Goal: Information Seeking & Learning: Learn about a topic

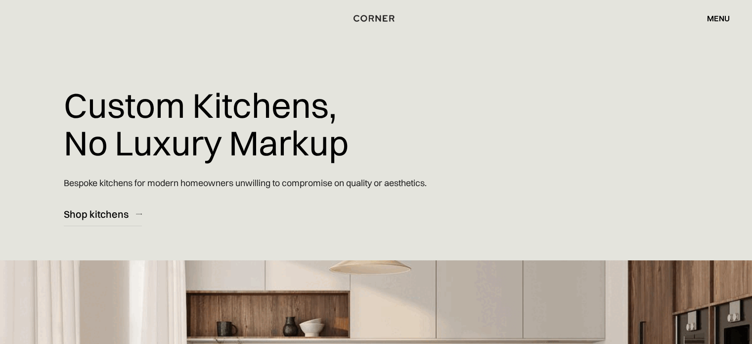
click at [716, 12] on div "menu close" at bounding box center [713, 18] width 33 height 17
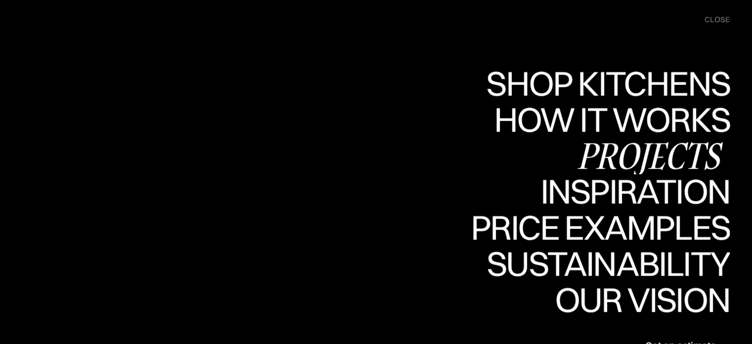
click at [636, 156] on div "Projects" at bounding box center [649, 155] width 160 height 35
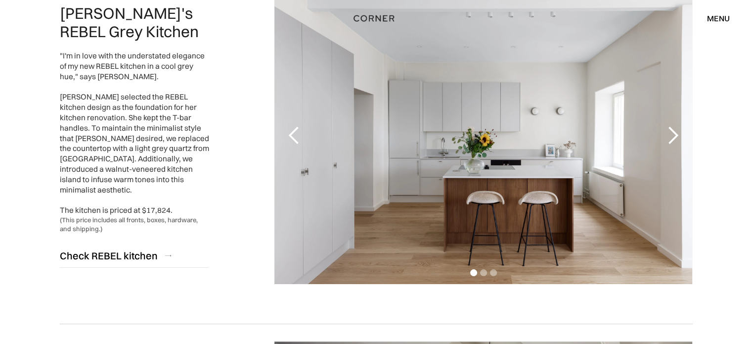
scroll to position [148, 0]
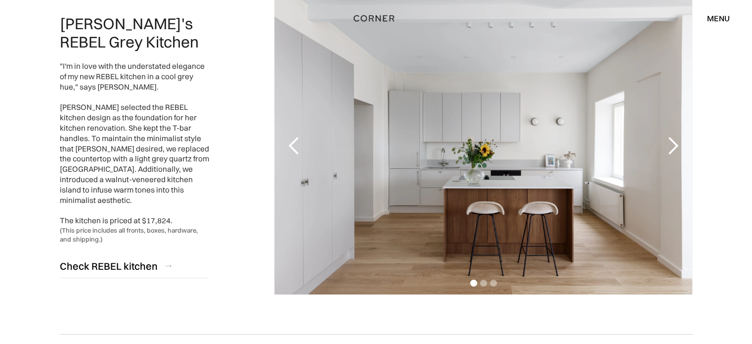
click at [668, 147] on div "next slide" at bounding box center [672, 146] width 20 height 20
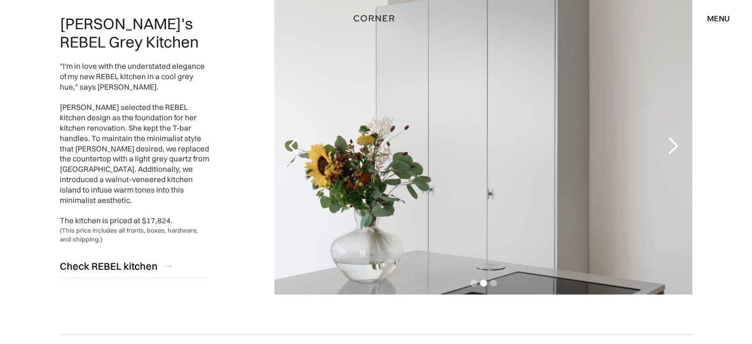
click at [668, 147] on div "next slide" at bounding box center [672, 146] width 20 height 20
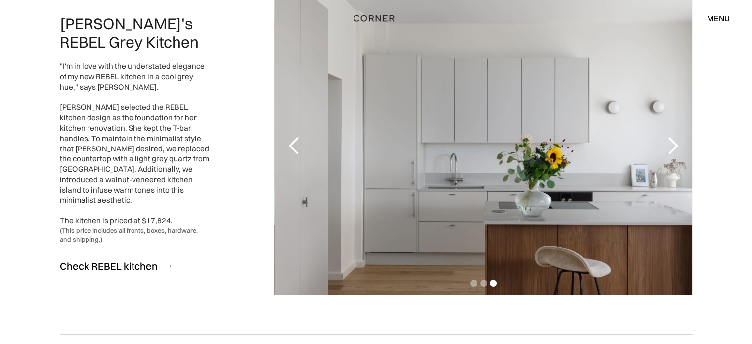
click at [668, 147] on div "next slide" at bounding box center [672, 146] width 20 height 20
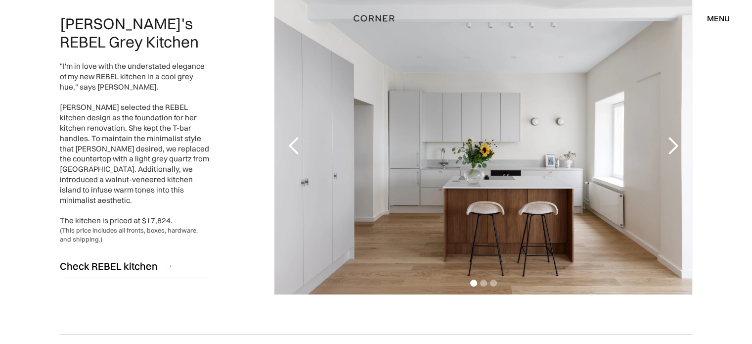
click at [668, 147] on div "next slide" at bounding box center [672, 146] width 20 height 20
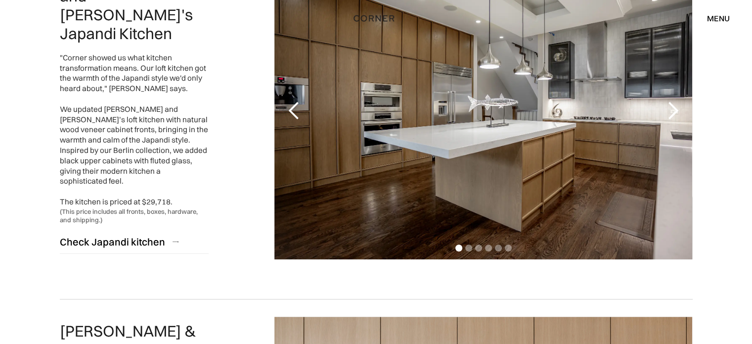
scroll to position [544, 0]
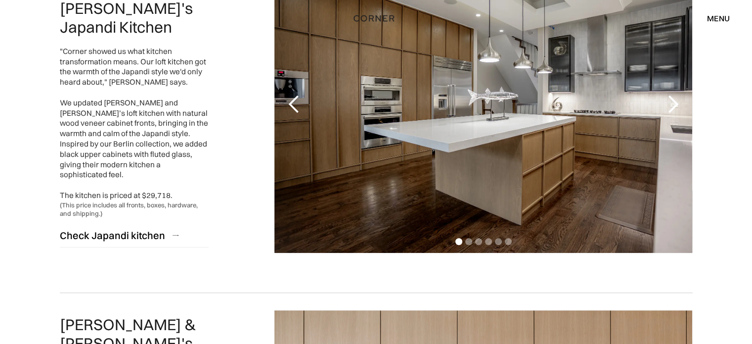
click at [669, 100] on div "next slide" at bounding box center [672, 104] width 20 height 20
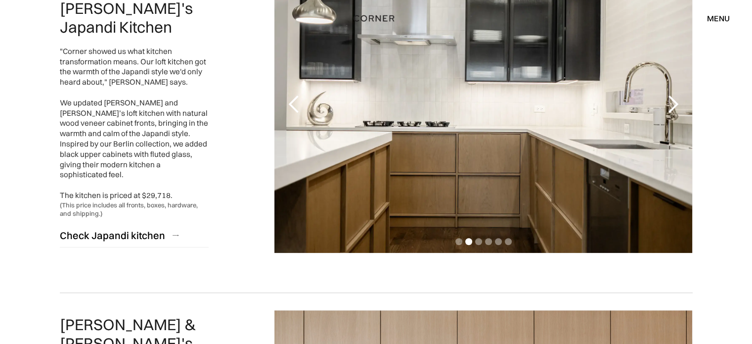
click at [669, 100] on div "next slide" at bounding box center [672, 104] width 20 height 20
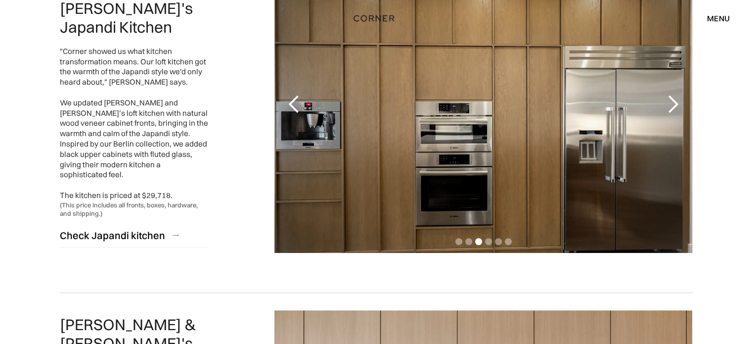
click at [669, 100] on div "next slide" at bounding box center [672, 104] width 20 height 20
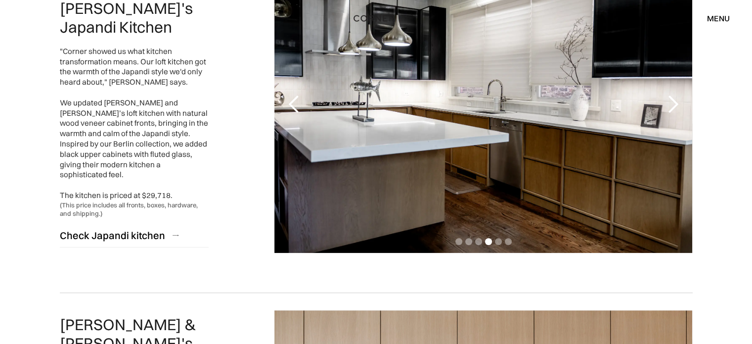
click at [669, 100] on div "next slide" at bounding box center [672, 104] width 20 height 20
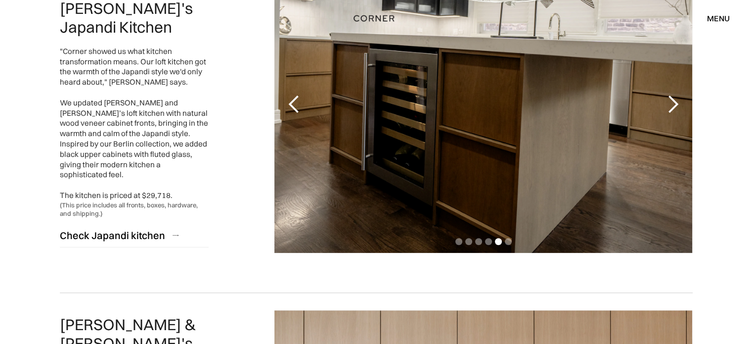
click at [669, 100] on div "next slide" at bounding box center [672, 104] width 20 height 20
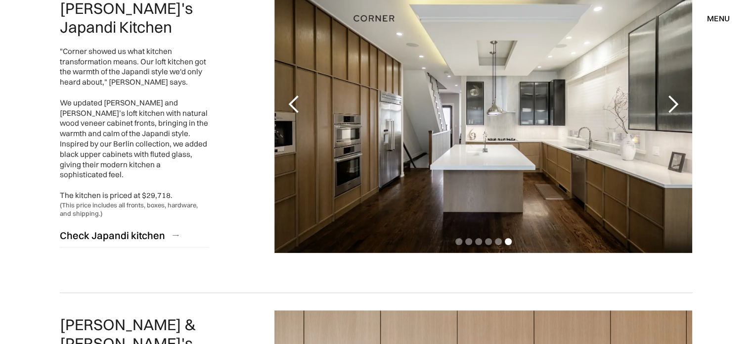
click at [669, 100] on div "next slide" at bounding box center [672, 104] width 20 height 20
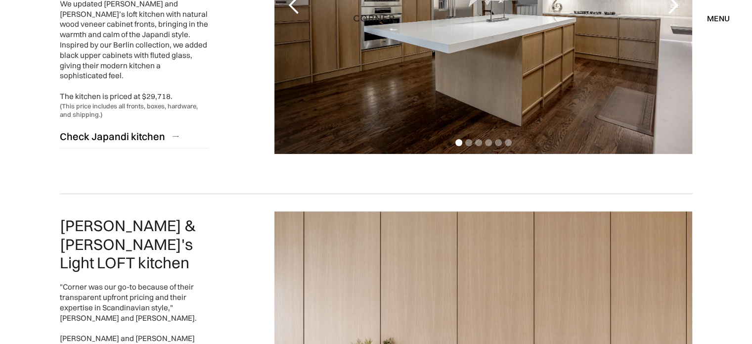
scroll to position [494, 0]
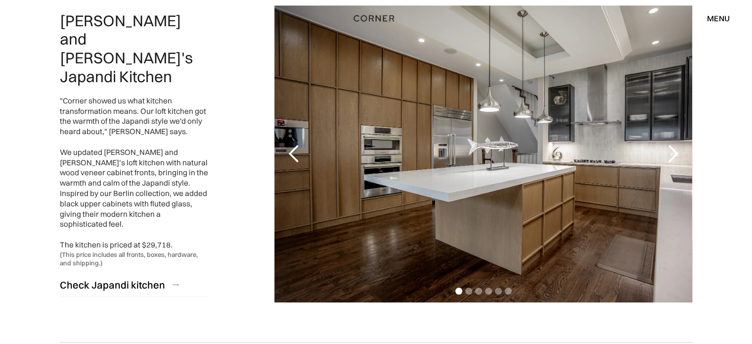
click at [673, 150] on div "next slide" at bounding box center [672, 154] width 20 height 20
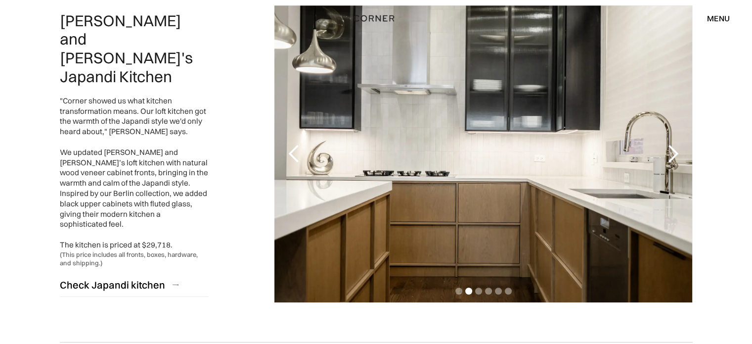
click at [662, 154] on div "next slide" at bounding box center [672, 154] width 20 height 20
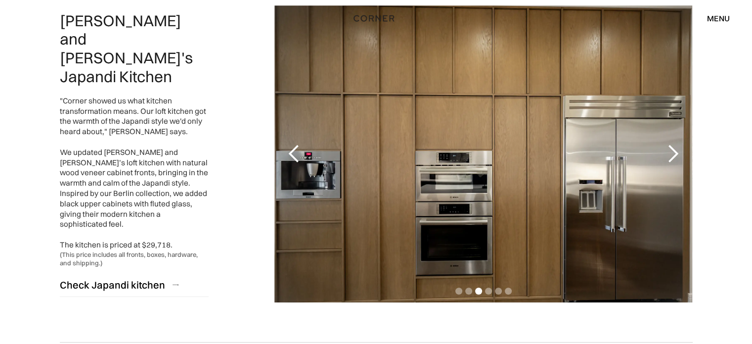
click at [662, 154] on div "next slide" at bounding box center [672, 154] width 20 height 20
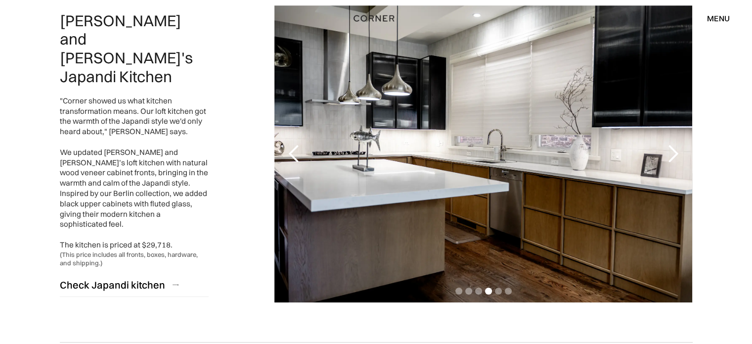
click at [662, 154] on div "next slide" at bounding box center [672, 154] width 20 height 20
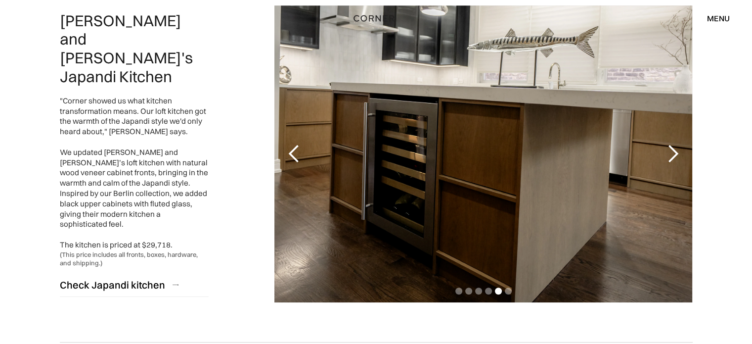
click at [662, 154] on div "next slide" at bounding box center [672, 154] width 20 height 20
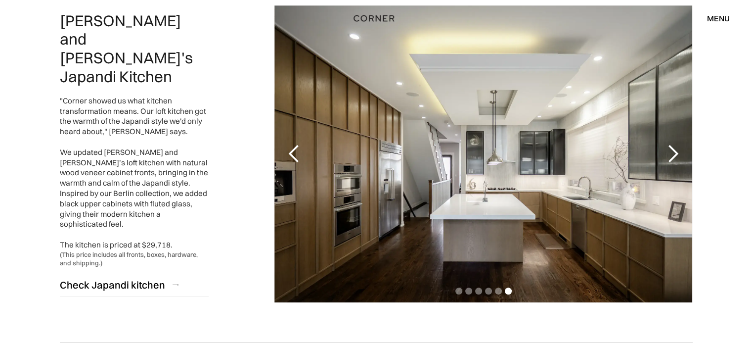
click at [662, 154] on div "next slide" at bounding box center [672, 154] width 20 height 20
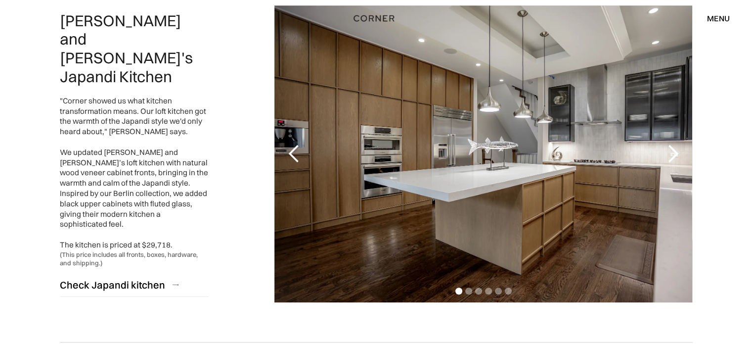
click at [662, 154] on div "next slide" at bounding box center [672, 154] width 20 height 20
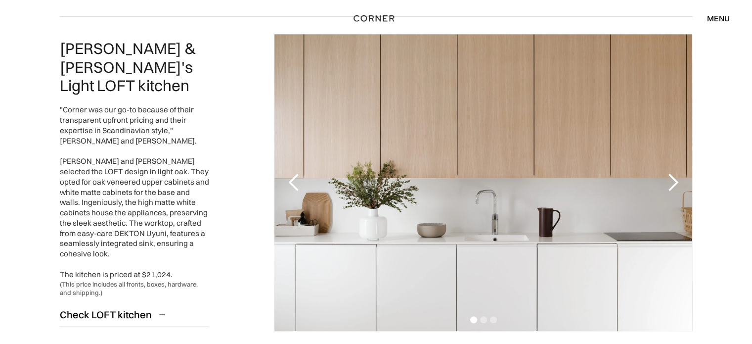
scroll to position [840, 0]
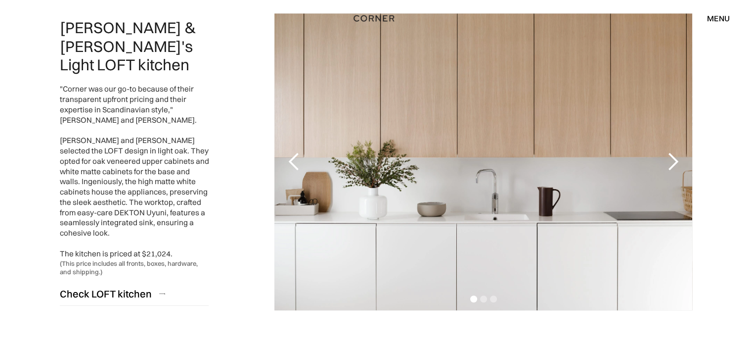
click at [668, 158] on div "next slide" at bounding box center [672, 162] width 20 height 20
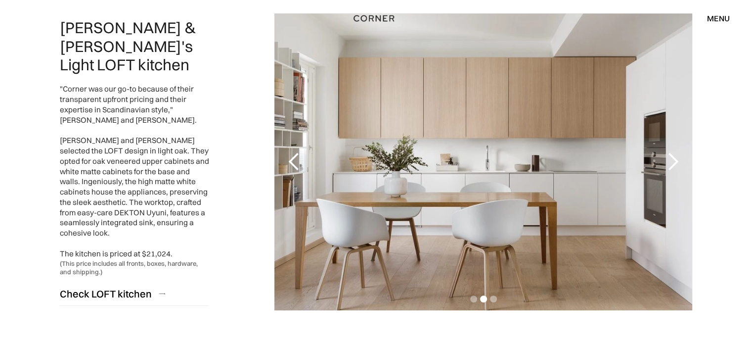
click at [668, 158] on div "next slide" at bounding box center [672, 162] width 20 height 20
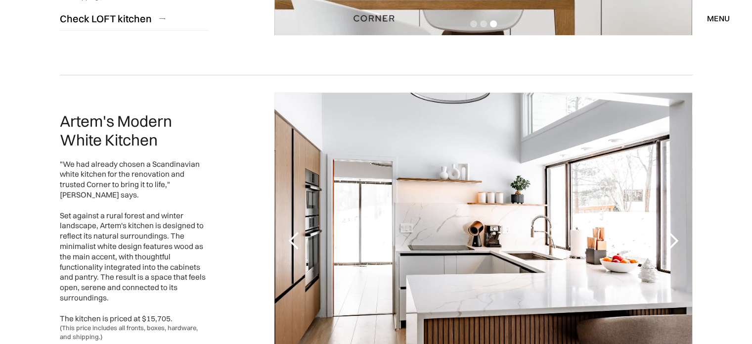
scroll to position [1186, 0]
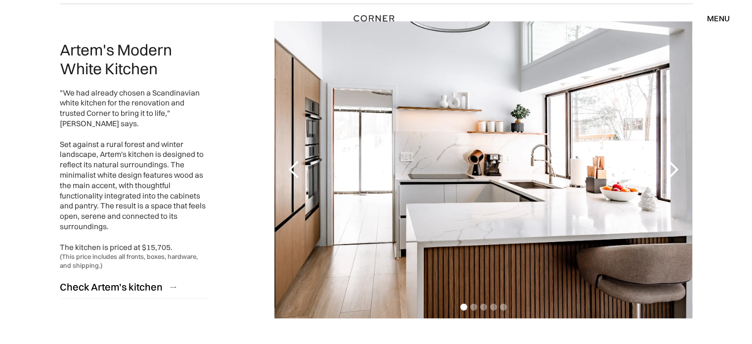
click at [668, 158] on div "next slide" at bounding box center [672, 169] width 40 height 297
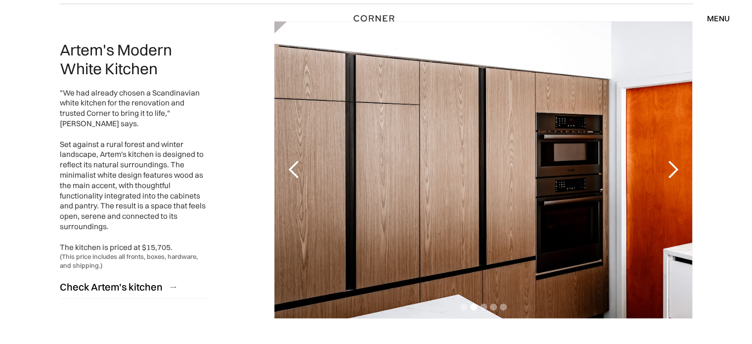
click at [668, 158] on div "next slide" at bounding box center [672, 169] width 40 height 297
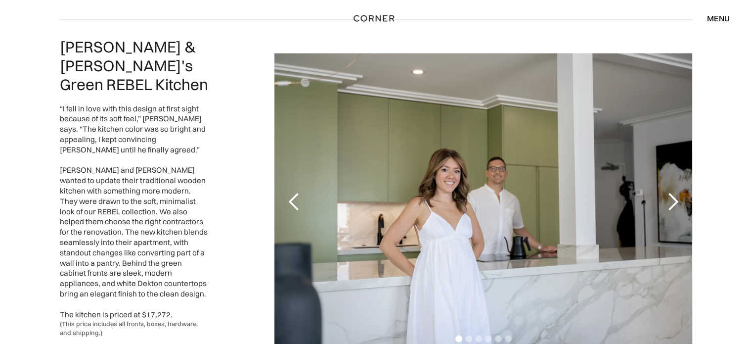
scroll to position [1928, 0]
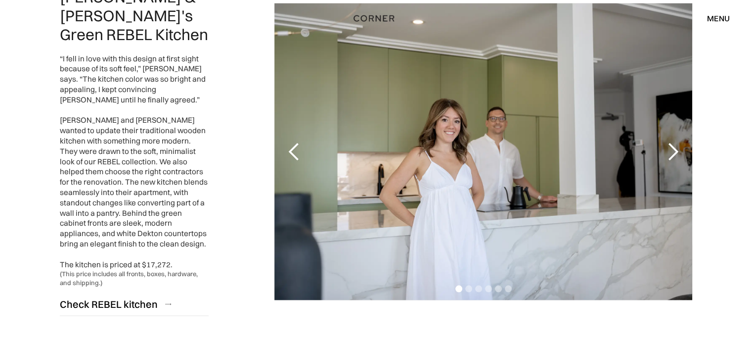
click at [663, 142] on div "next slide" at bounding box center [672, 152] width 20 height 20
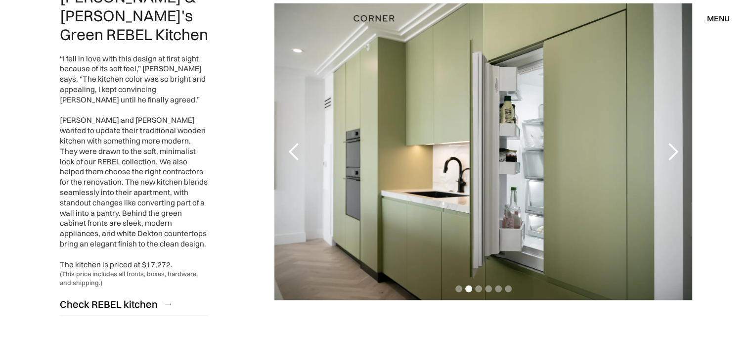
click at [663, 142] on div "next slide" at bounding box center [672, 152] width 20 height 20
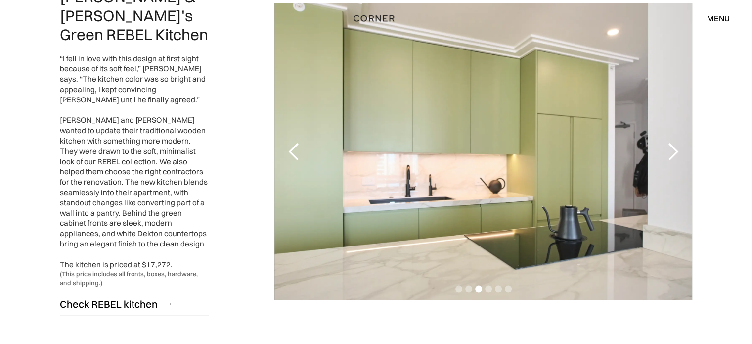
click at [663, 142] on div "next slide" at bounding box center [672, 152] width 20 height 20
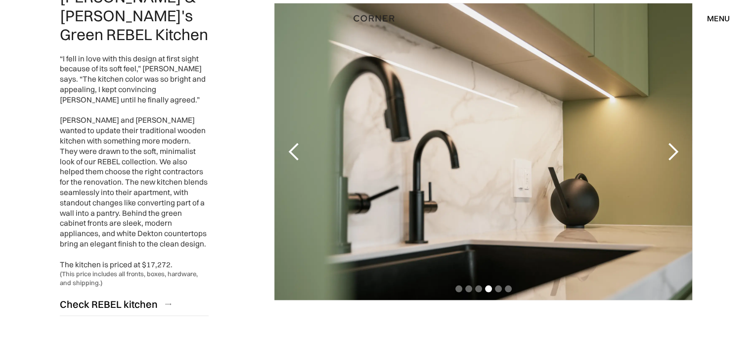
click at [663, 142] on div "next slide" at bounding box center [672, 152] width 20 height 20
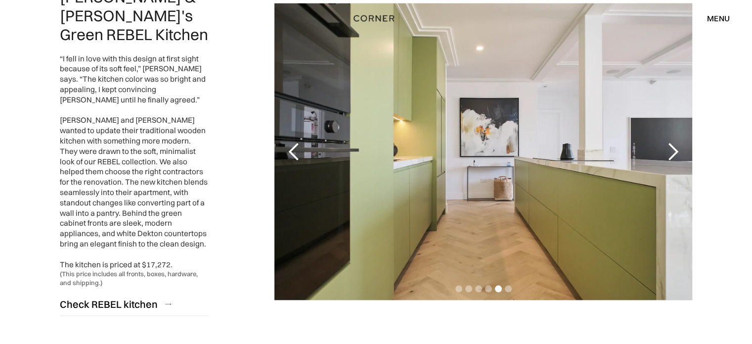
click at [663, 142] on div "next slide" at bounding box center [672, 152] width 20 height 20
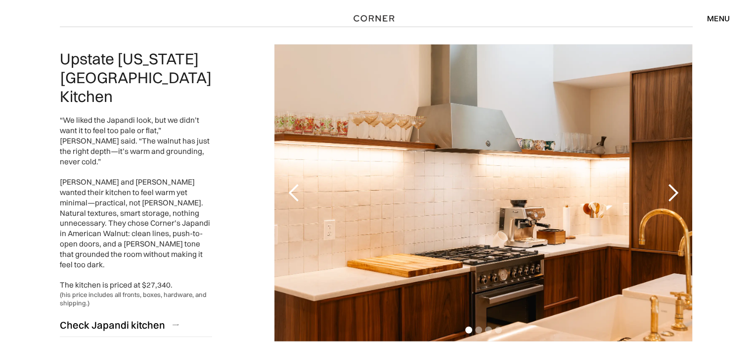
scroll to position [2274, 0]
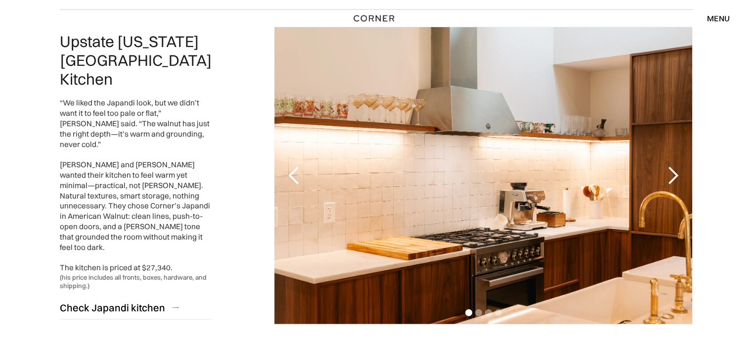
click at [666, 166] on div "next slide" at bounding box center [672, 176] width 20 height 20
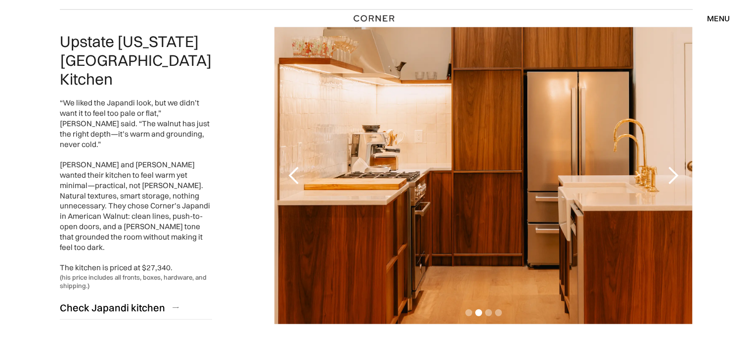
click at [666, 166] on div "next slide" at bounding box center [672, 176] width 20 height 20
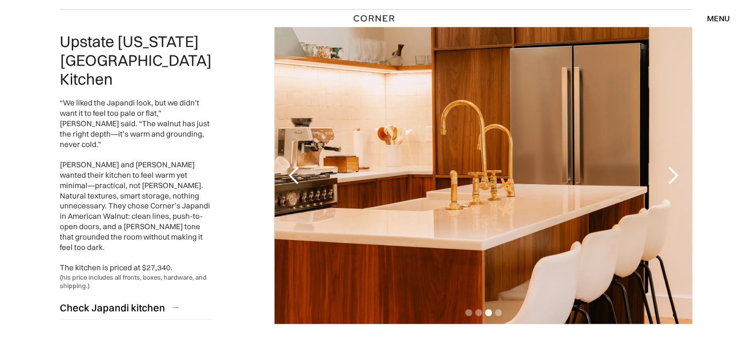
click at [666, 166] on div "next slide" at bounding box center [672, 176] width 20 height 20
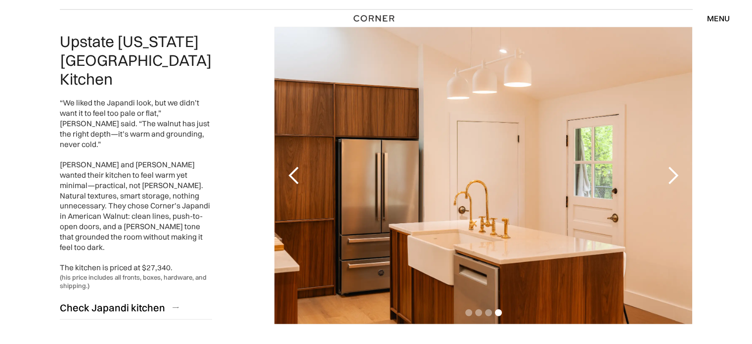
click at [666, 166] on div "next slide" at bounding box center [672, 176] width 20 height 20
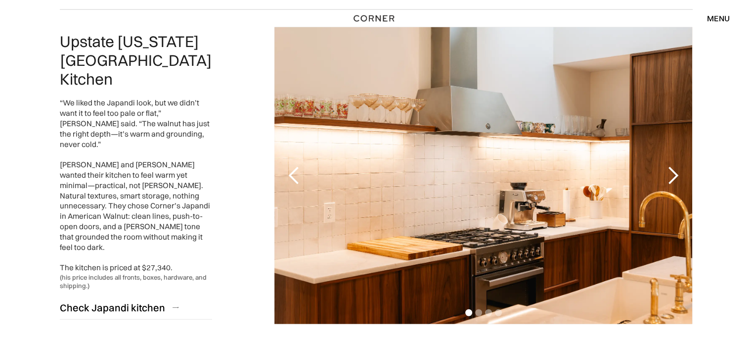
click at [666, 166] on div "next slide" at bounding box center [672, 176] width 20 height 20
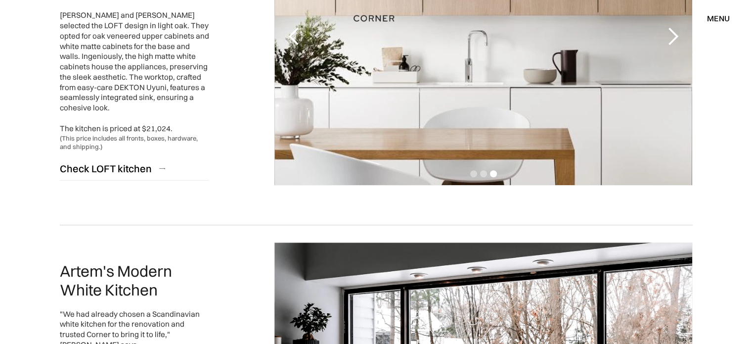
scroll to position [702, 0]
